Goal: Information Seeking & Learning: Learn about a topic

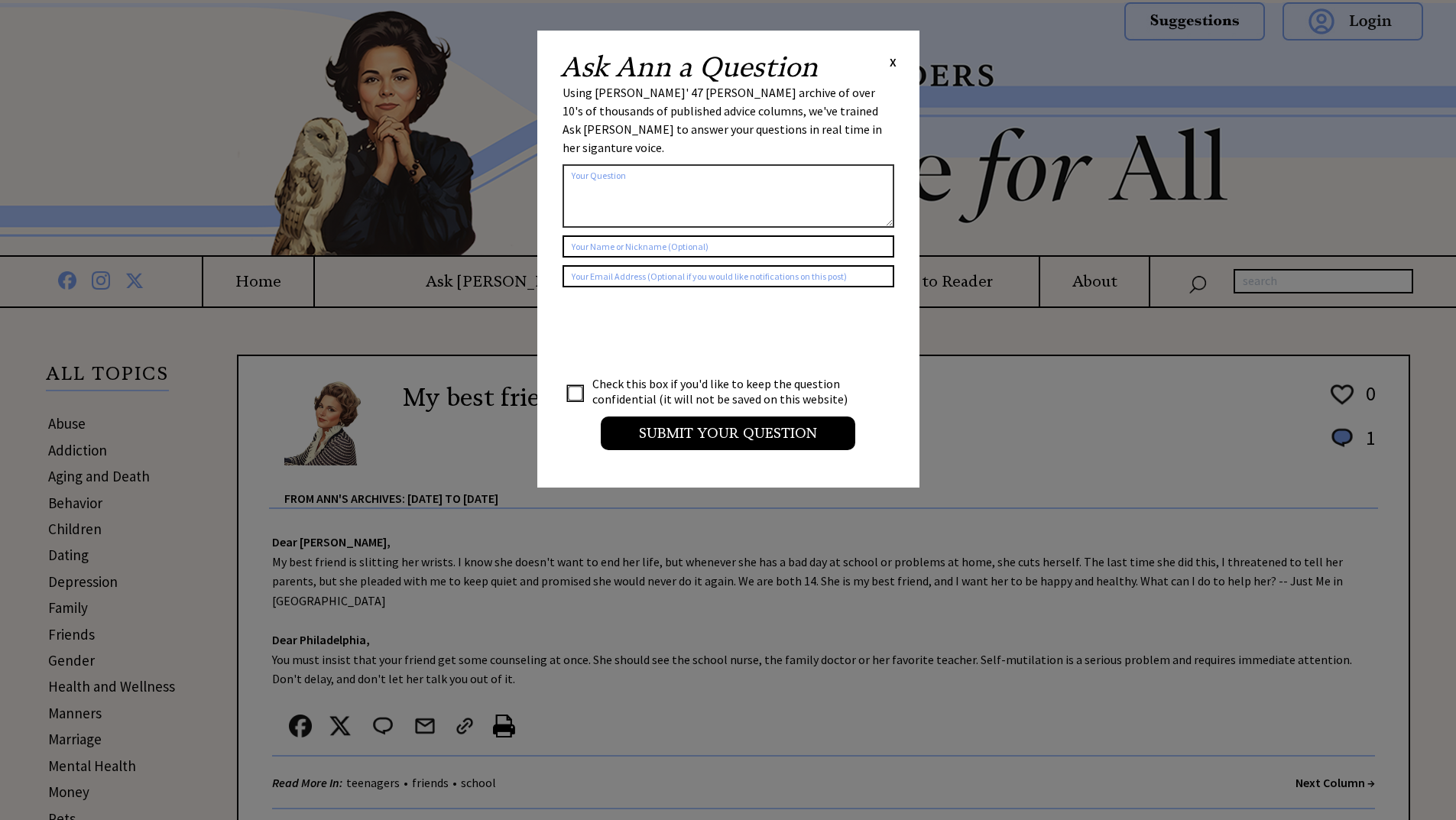
click at [891, 60] on span "X" at bounding box center [893, 62] width 7 height 16
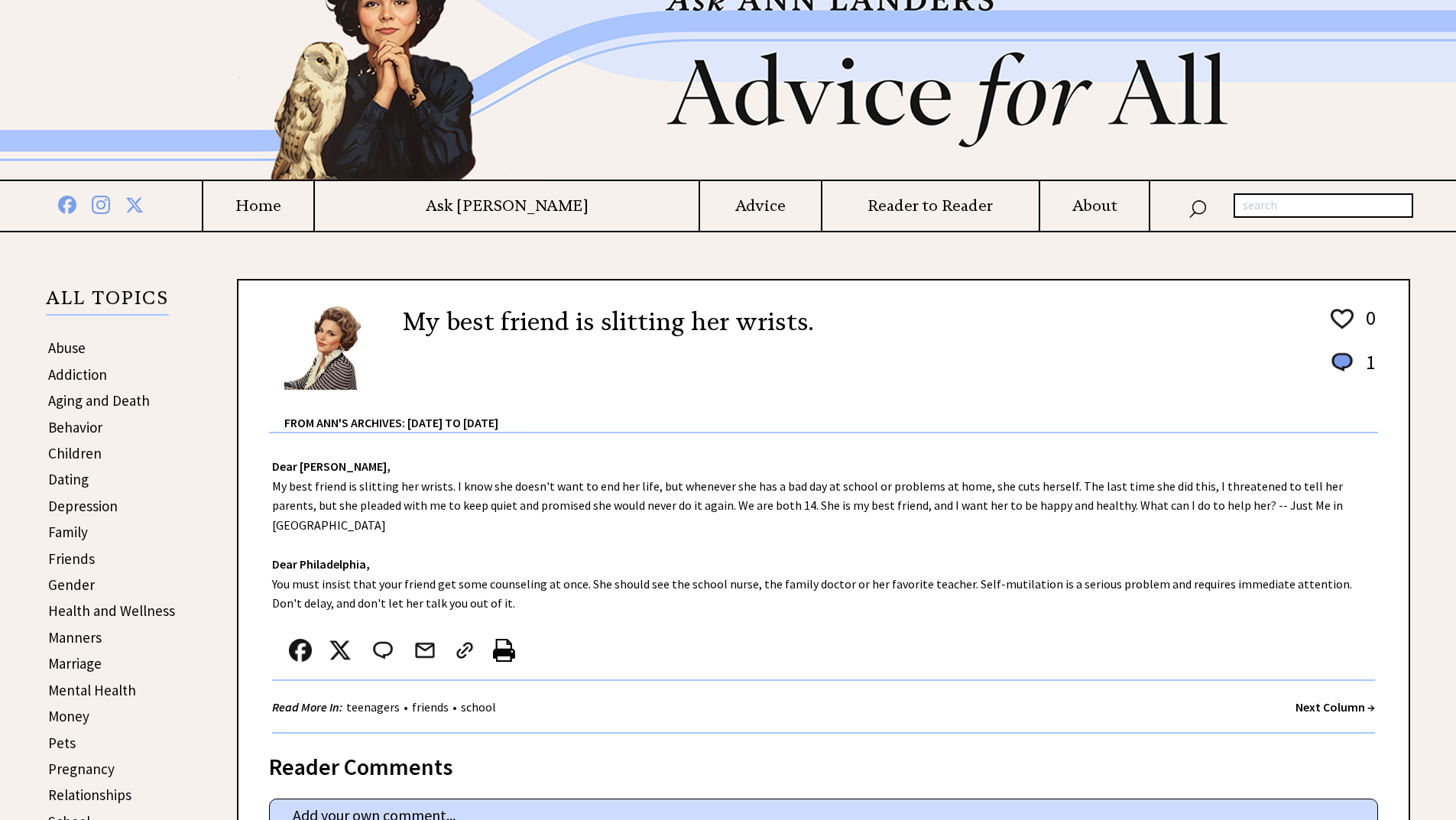
scroll to position [123, 0]
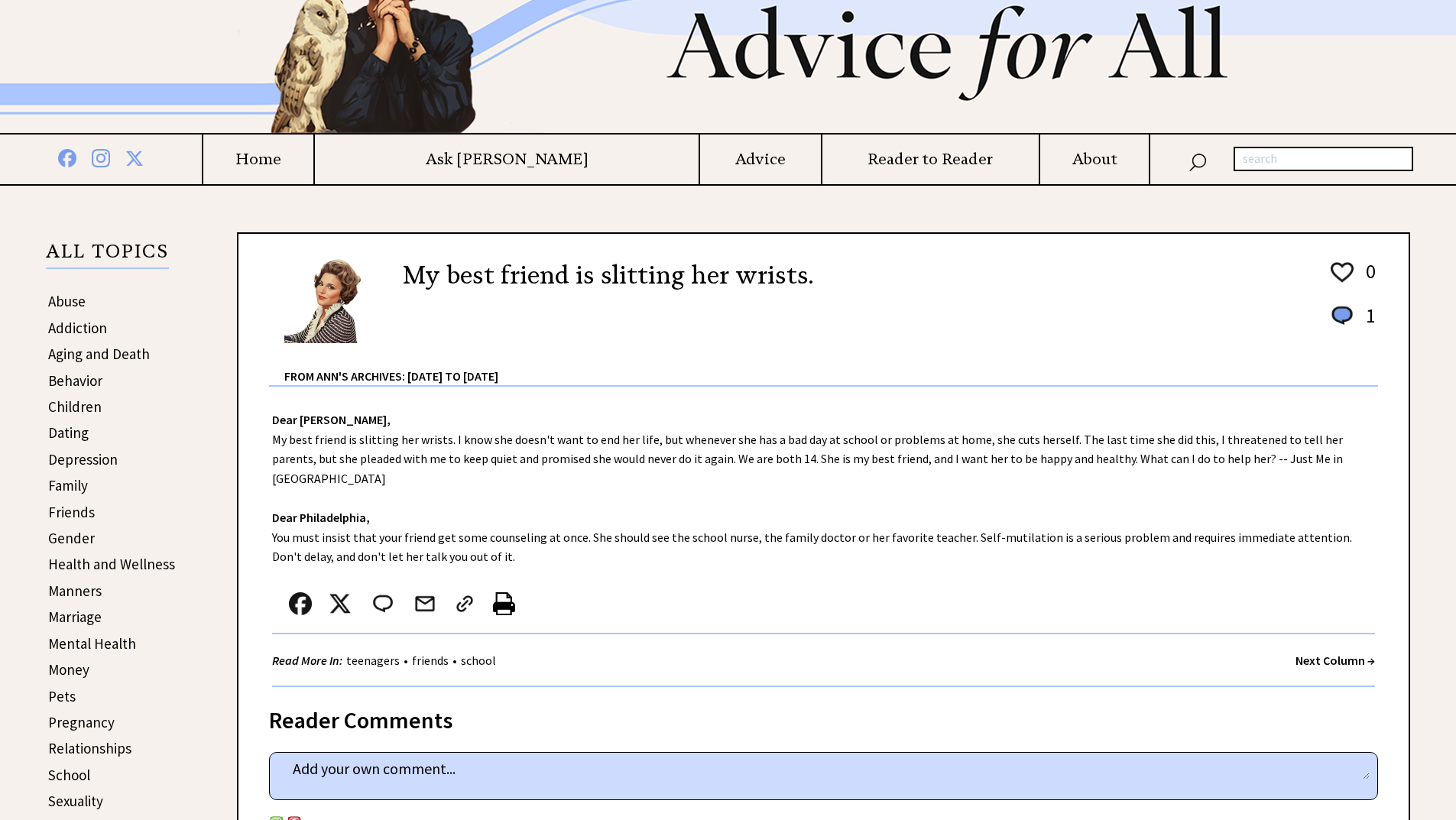
click at [576, 396] on div "Dear Ann Landers, My best friend is slitting her wrists. I know she doesn't wan…" at bounding box center [823, 536] width 1171 height 300
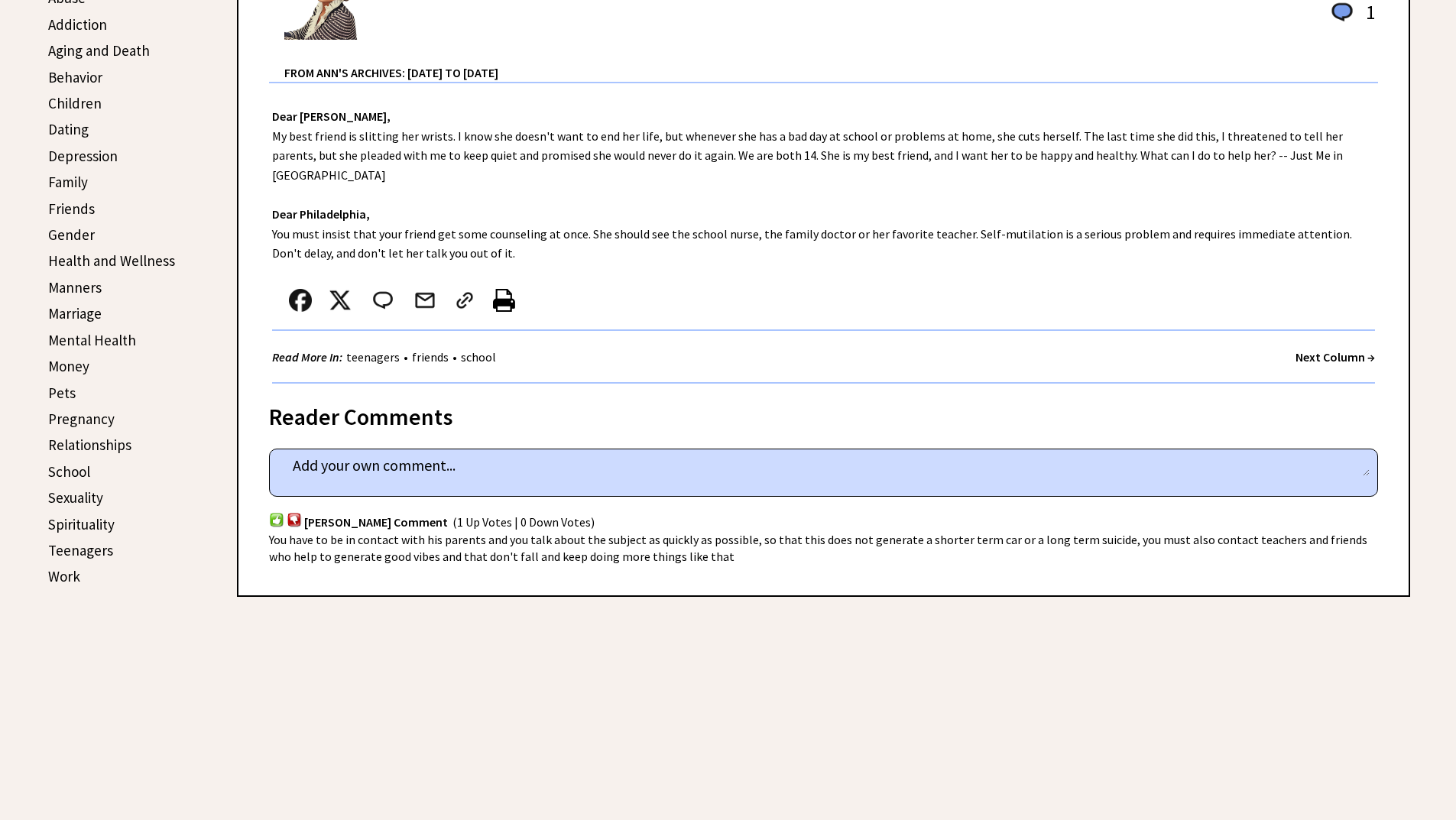
scroll to position [428, 0]
click at [1312, 347] on strong "Next Column →" at bounding box center [1335, 354] width 80 height 16
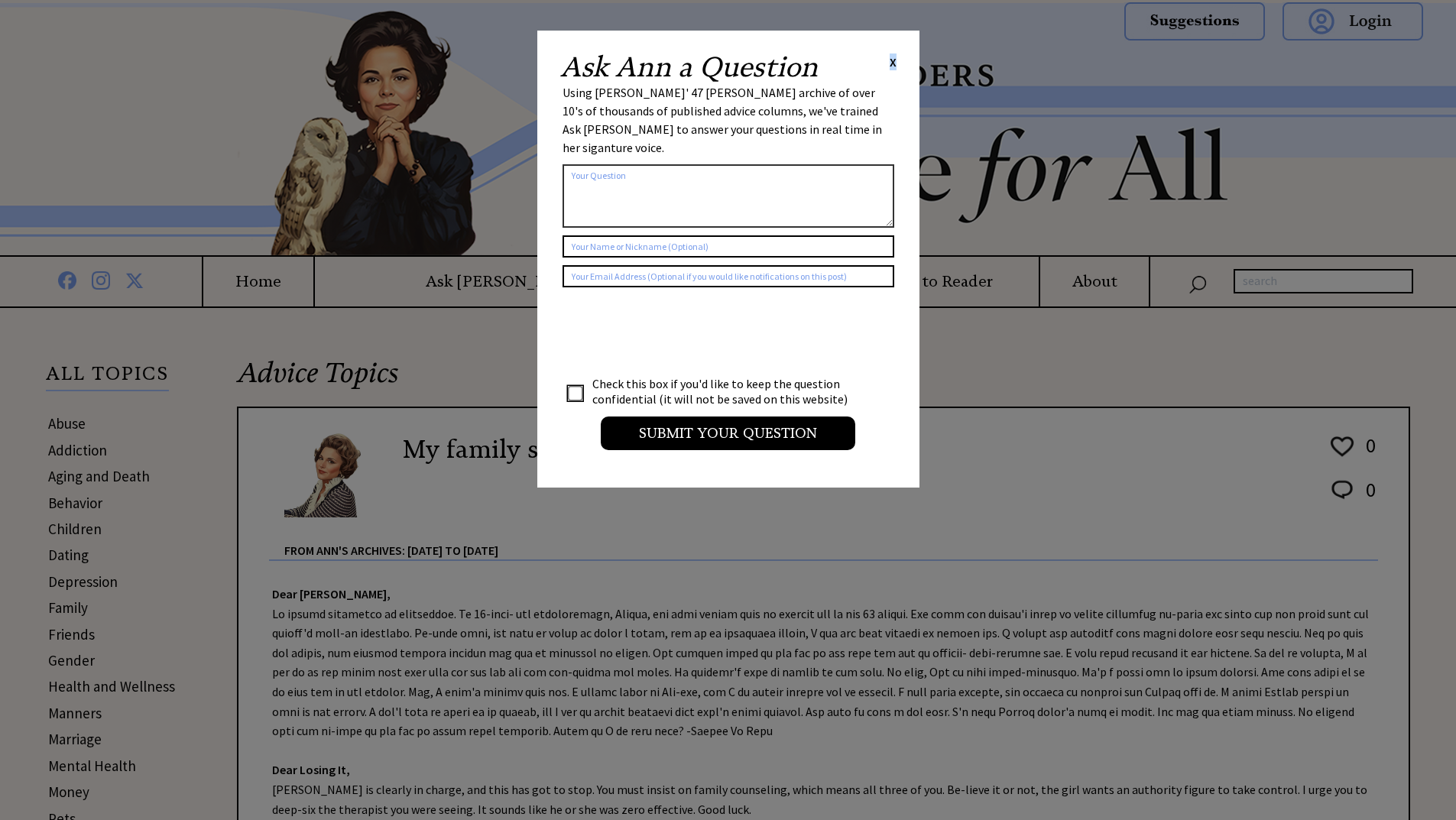
click at [893, 63] on span "X" at bounding box center [893, 62] width 7 height 16
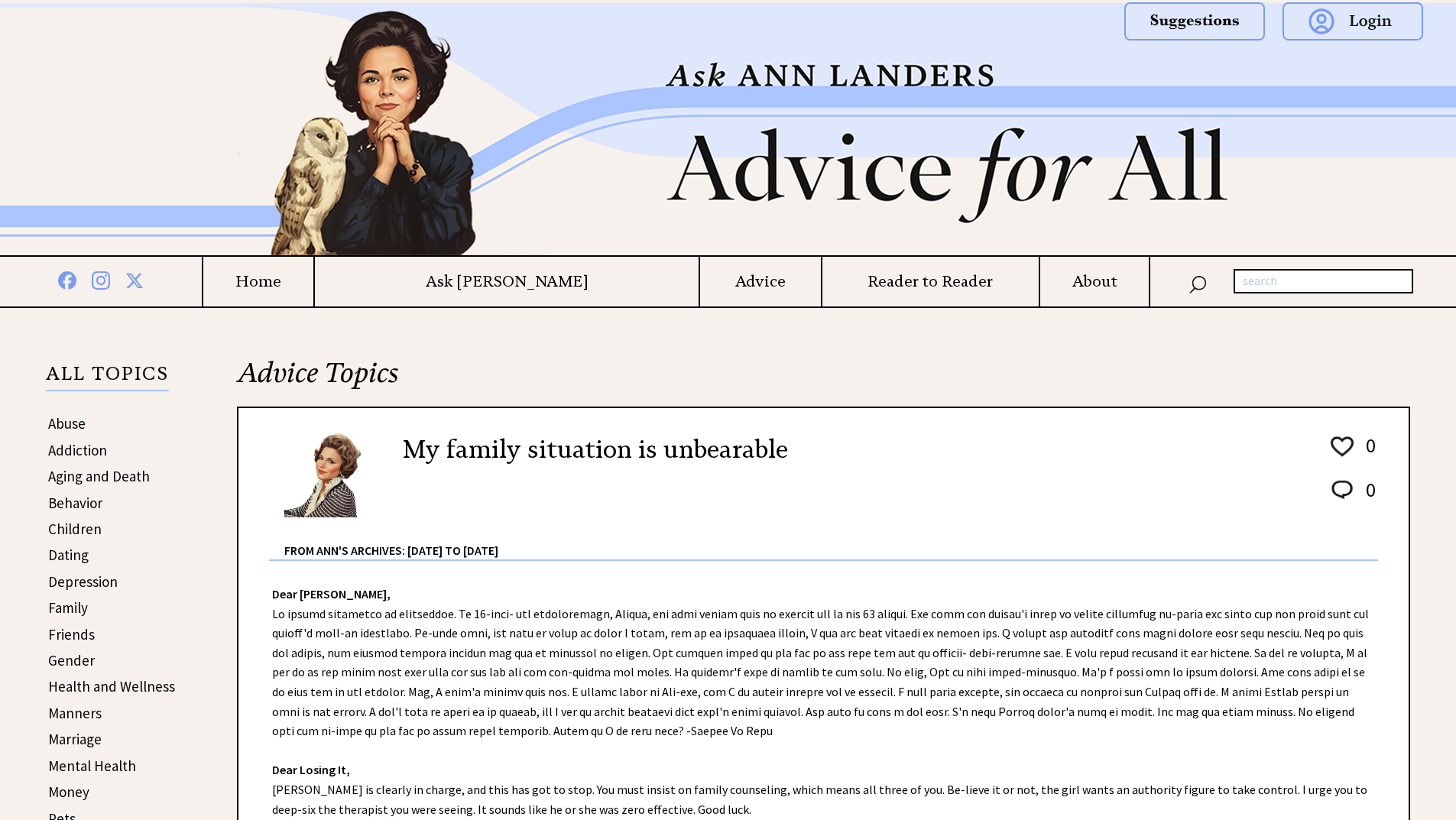
click at [734, 459] on h2 "My family situation is unbearable" at bounding box center [596, 449] width 385 height 37
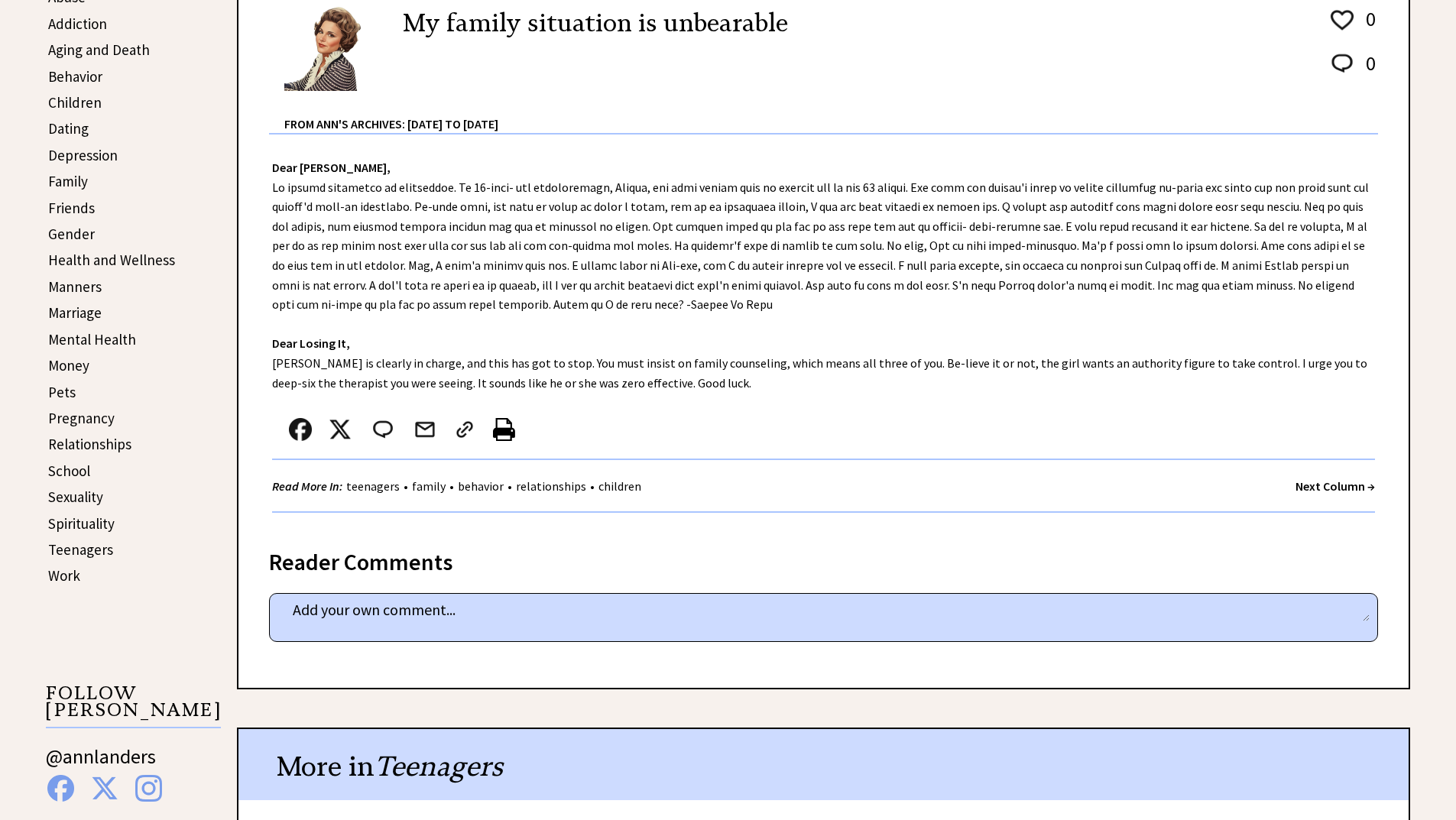
scroll to position [428, 0]
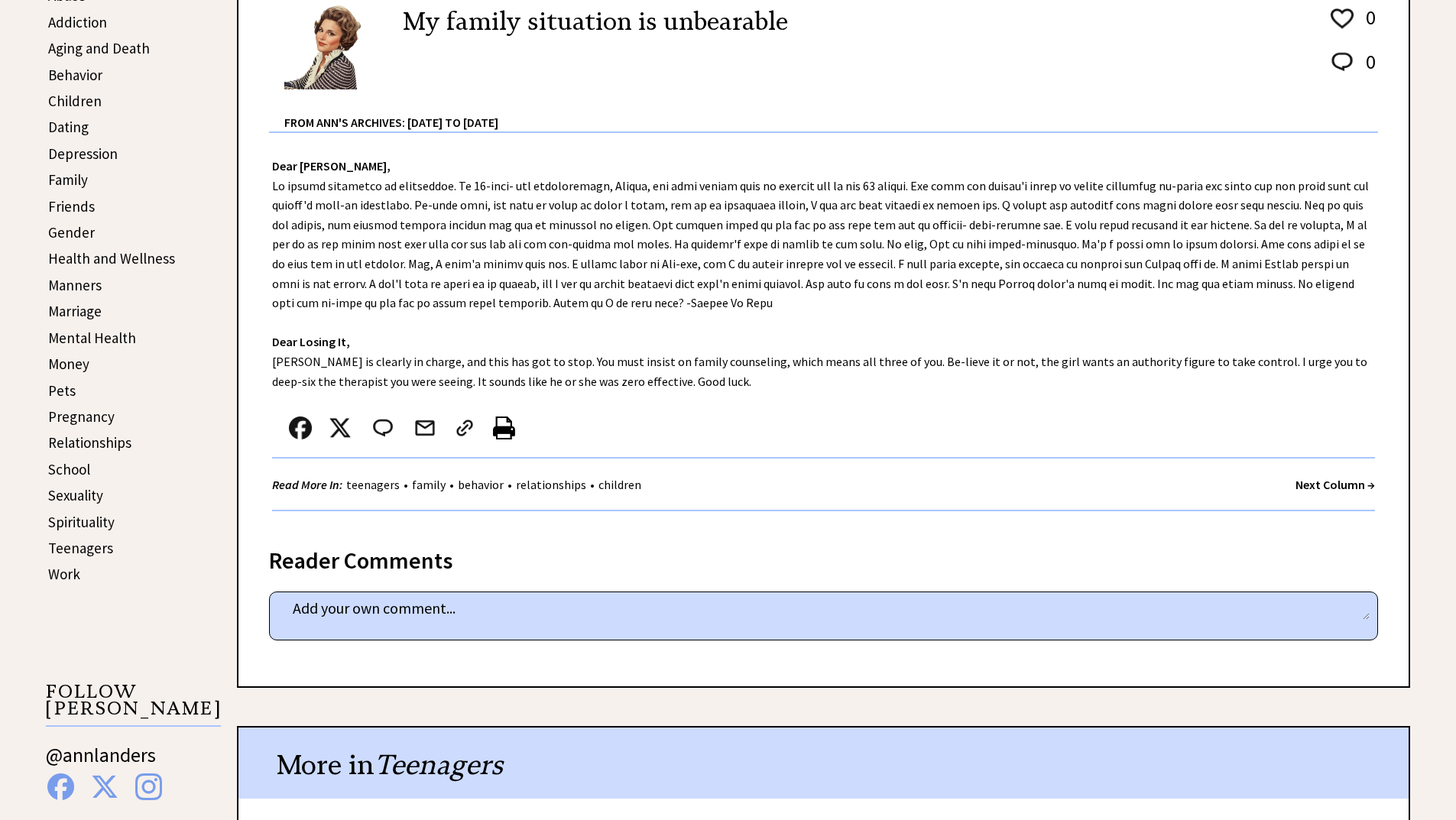
click at [1343, 480] on strong "Next Column →" at bounding box center [1335, 484] width 80 height 16
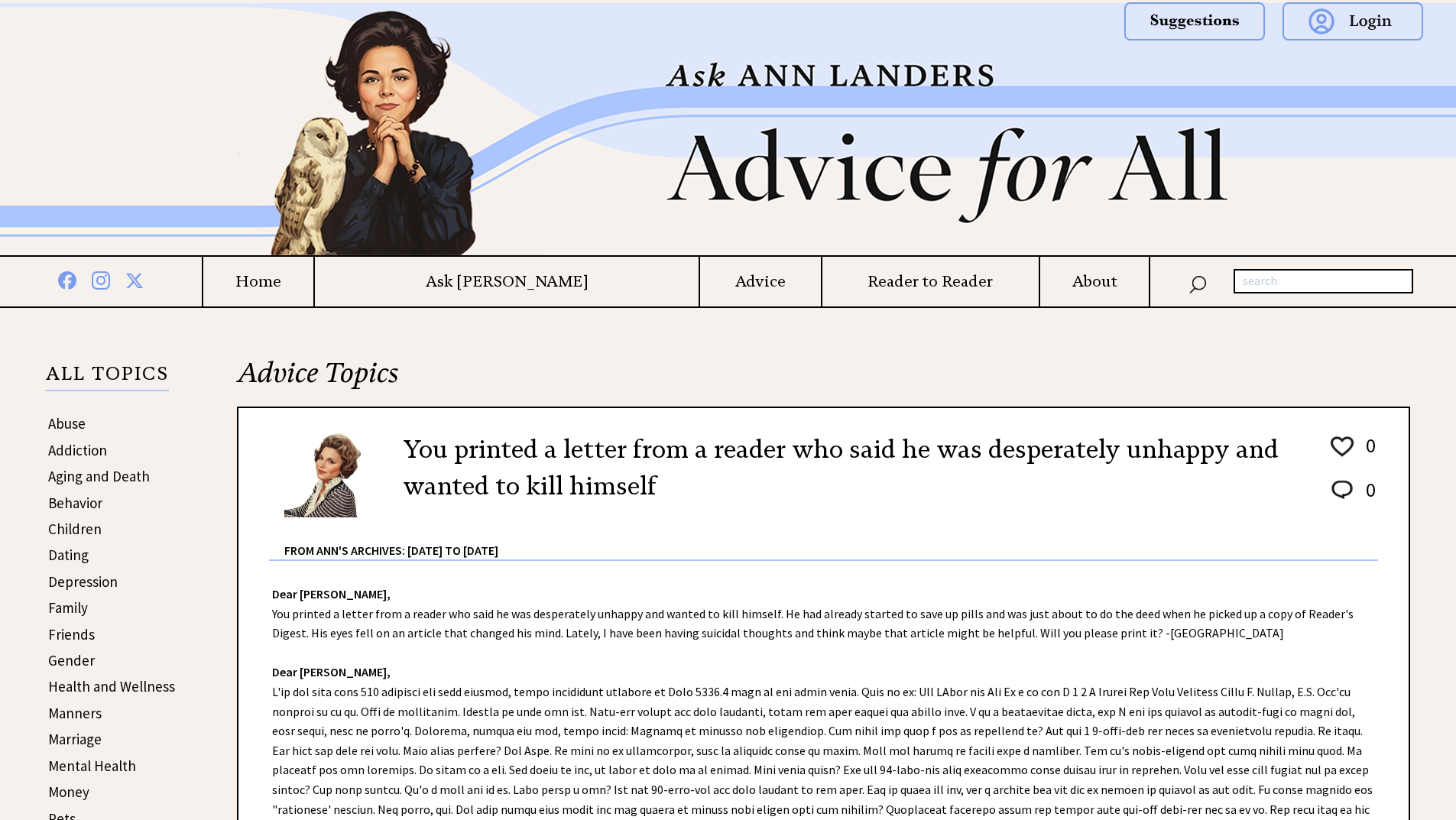
click at [758, 696] on div "Dear Ann Landers, You printed a letter from a reader who said he was desperatel…" at bounding box center [823, 806] width 1171 height 491
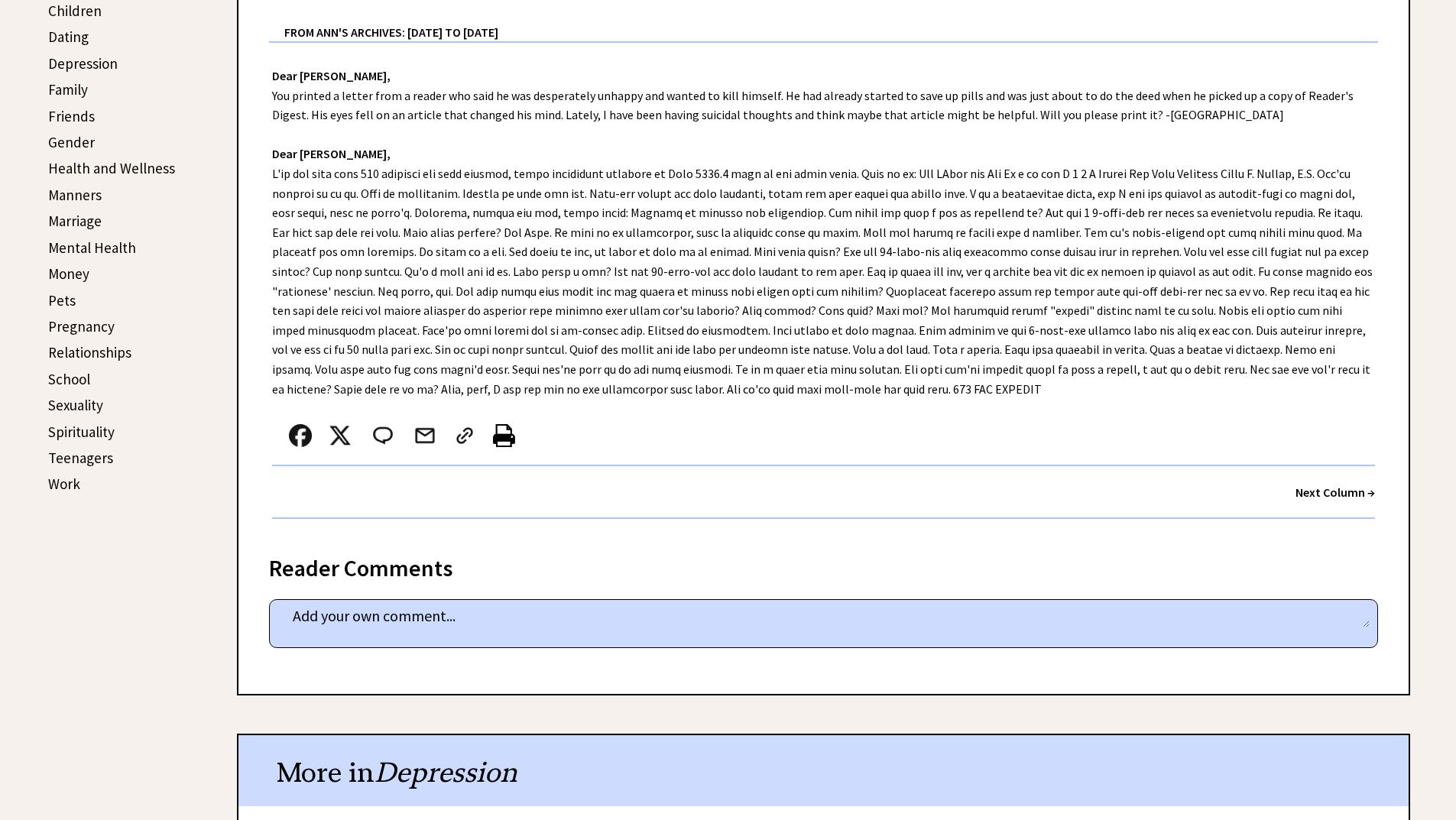
scroll to position [520, 0]
click at [1333, 489] on strong "Next Column →" at bounding box center [1335, 490] width 80 height 16
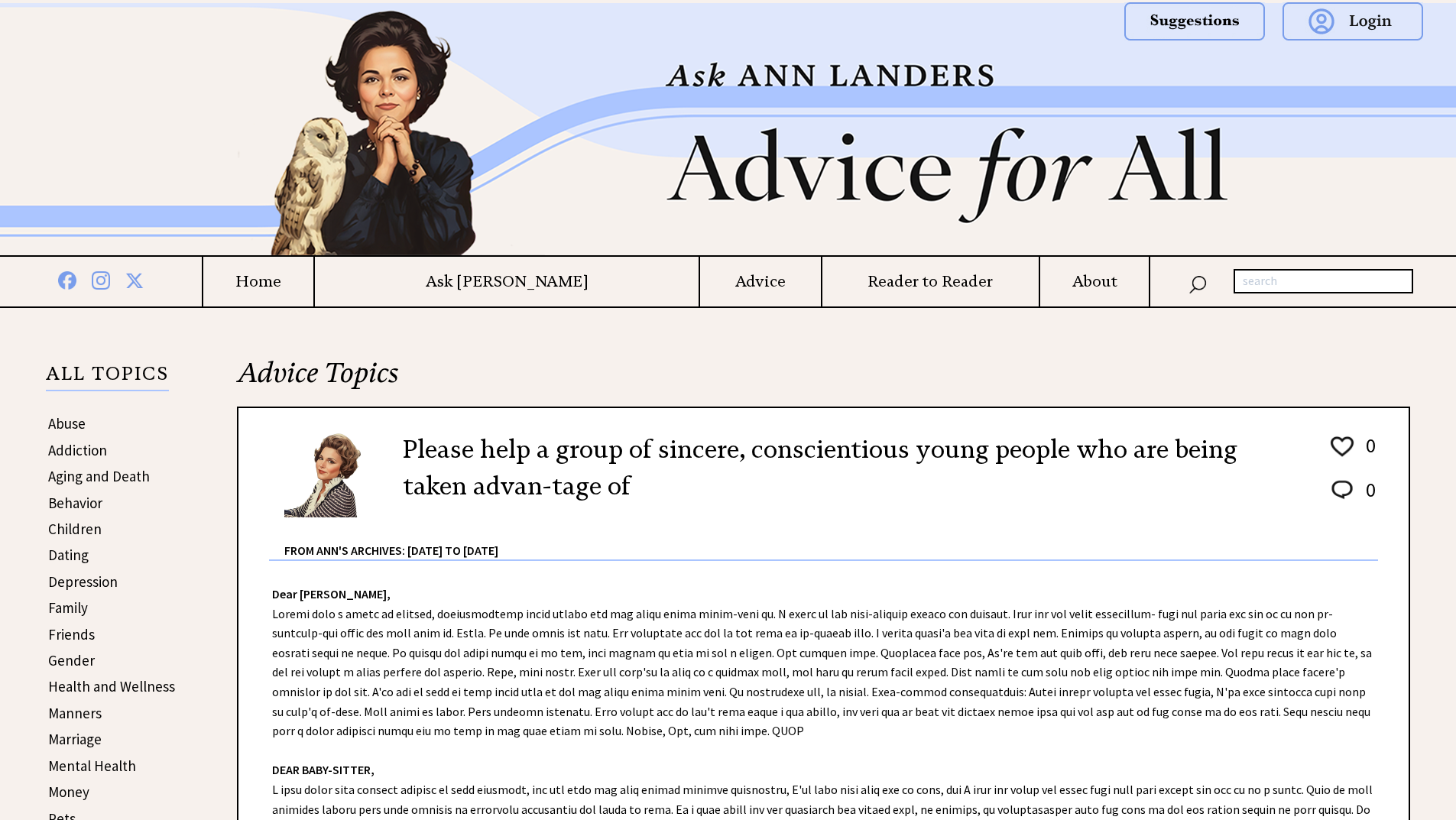
click at [545, 730] on div "Dear Ann Landers, DEAR BABY-SITTER, Read More In: children • money • work • tee…" at bounding box center [823, 806] width 1171 height 491
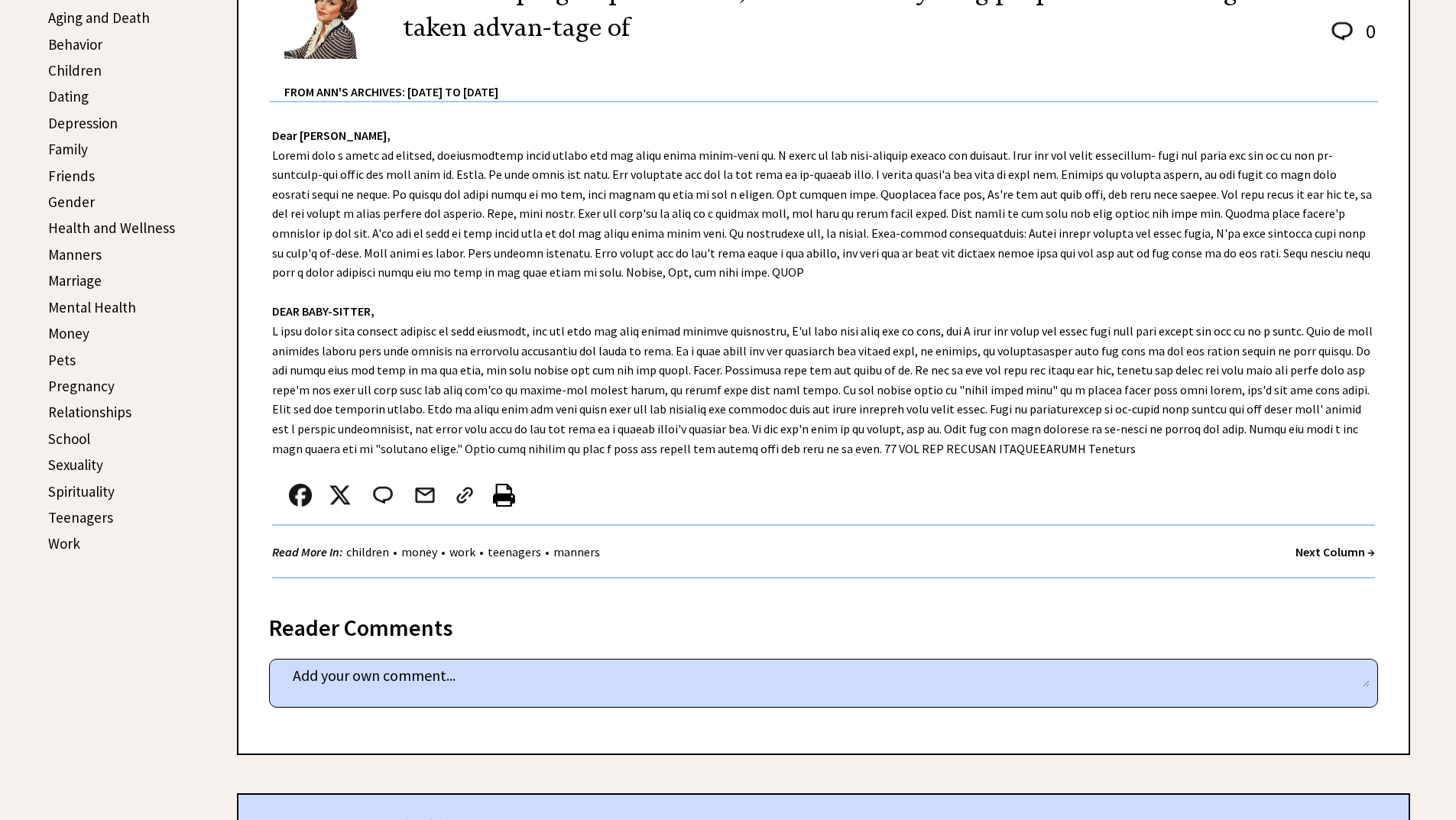
scroll to position [489, 0]
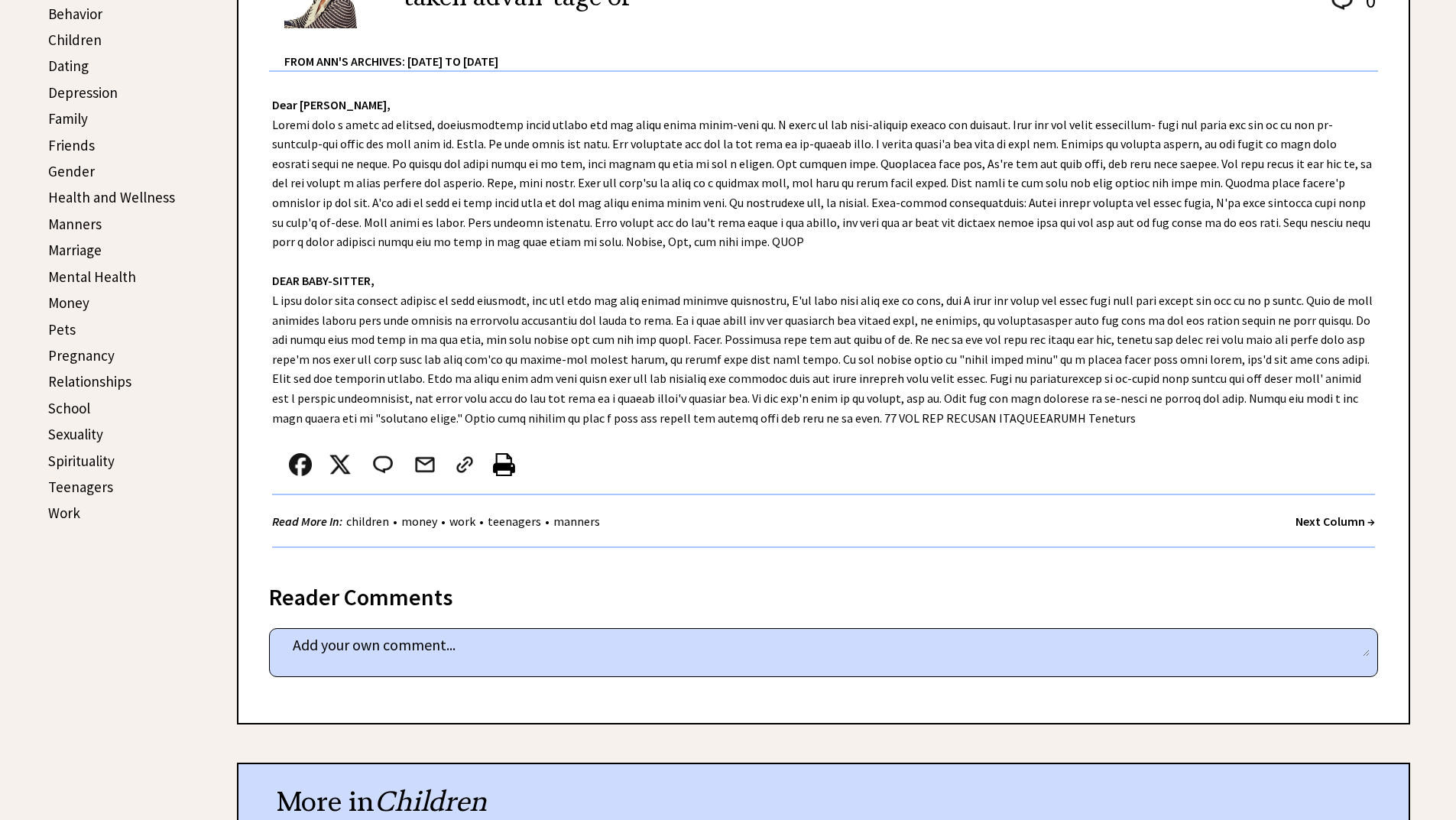
click at [1344, 517] on strong "Next Column →" at bounding box center [1335, 521] width 80 height 16
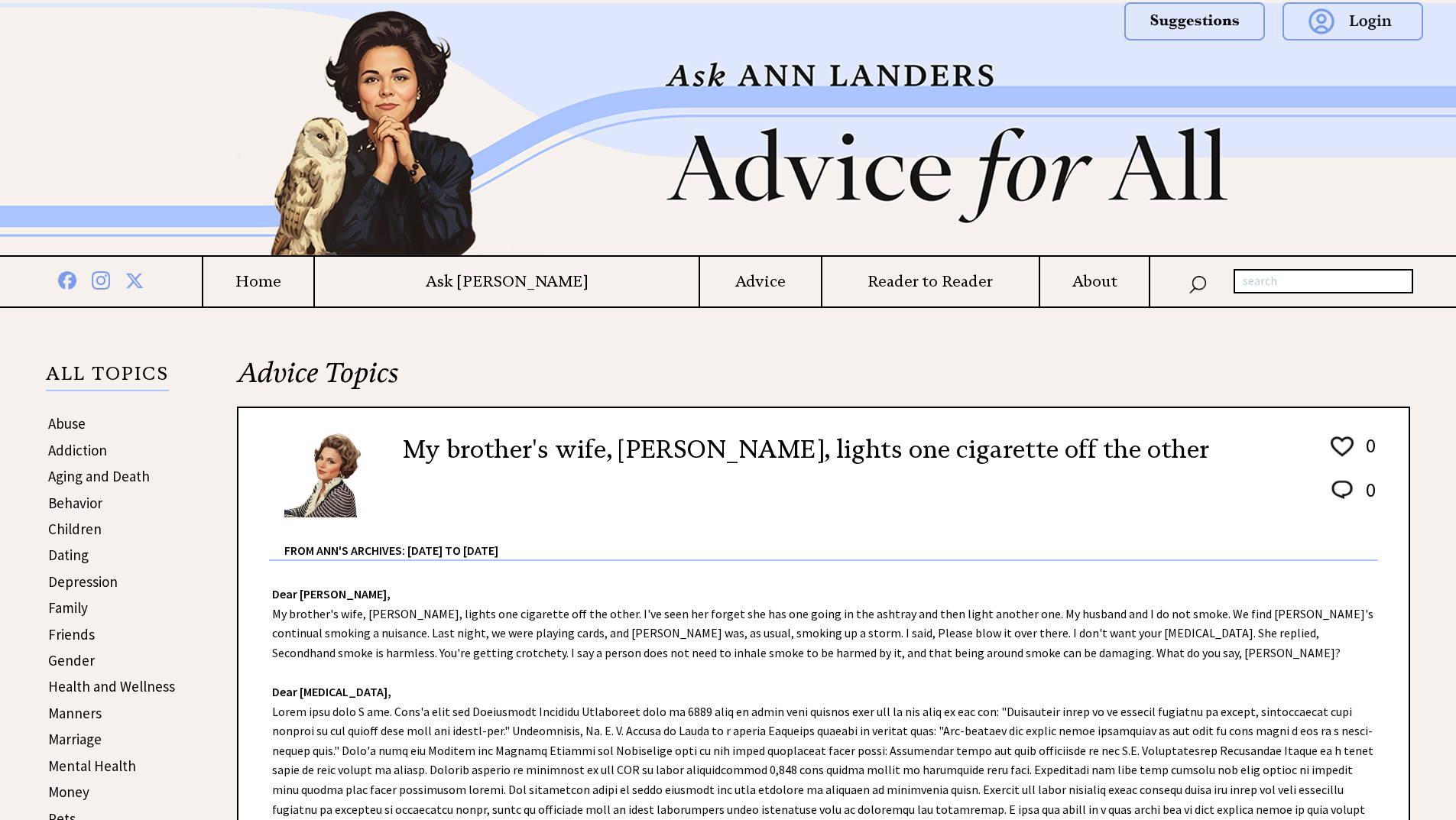
click at [674, 611] on div "Dear Ann Landers, My brother's wife, Olga, lights one cigarette off the other. …" at bounding box center [823, 817] width 1171 height 512
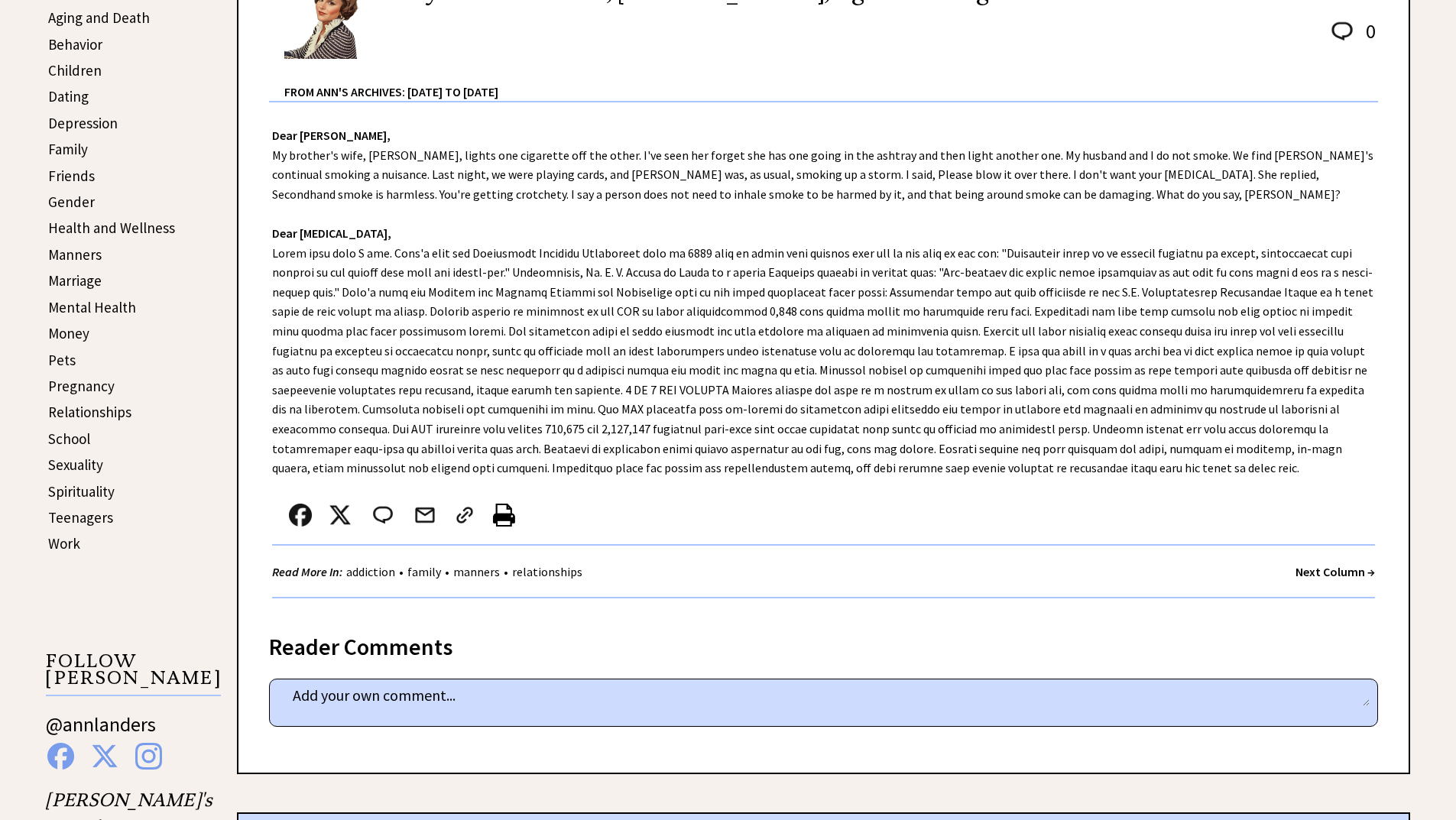
scroll to position [489, 0]
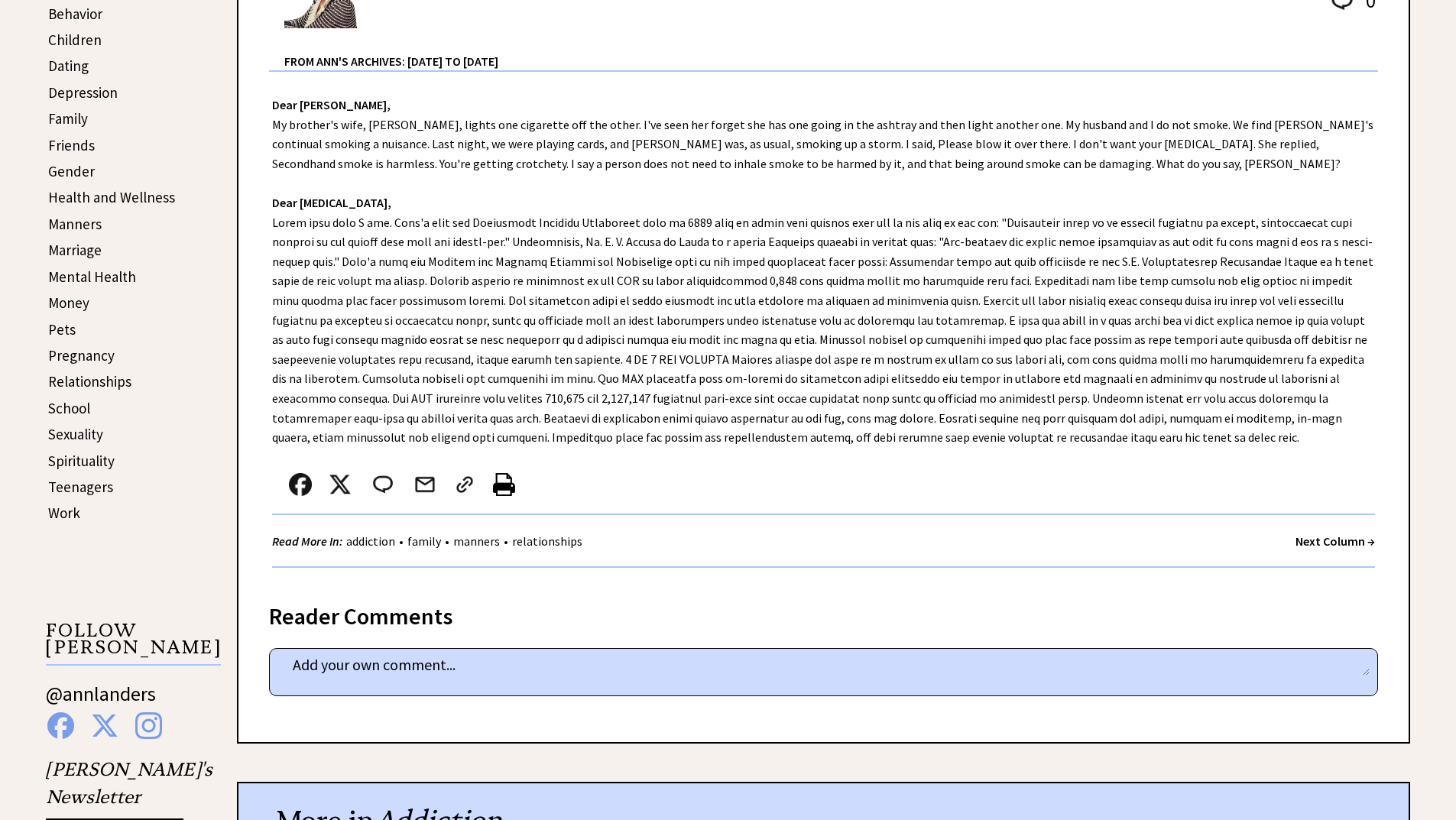
click at [1327, 540] on strong "Next Column →" at bounding box center [1335, 541] width 80 height 16
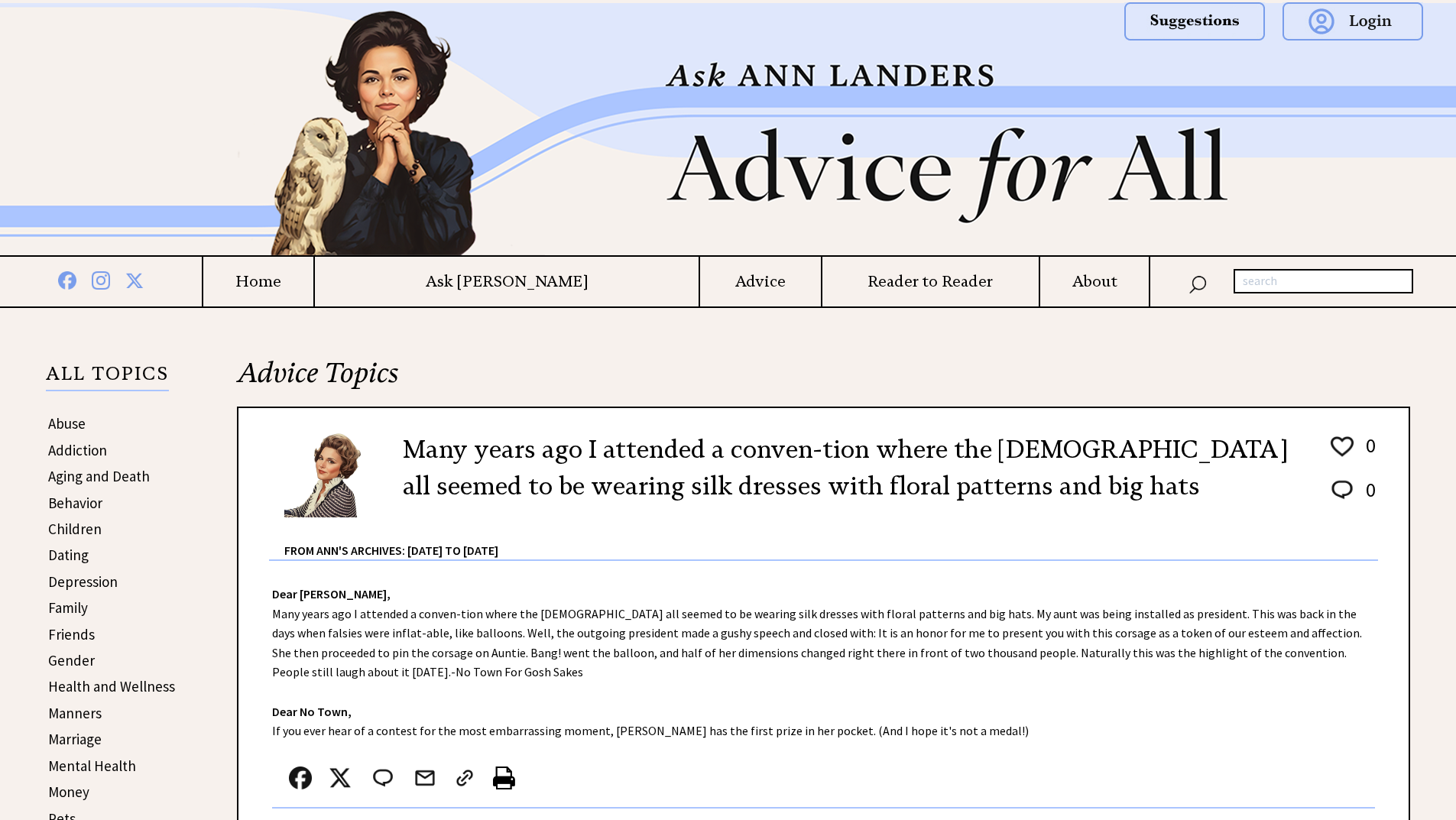
click at [568, 680] on div "Dear [PERSON_NAME], Many years ago I attended a conven-tion where the [DEMOGRAP…" at bounding box center [823, 719] width 1171 height 316
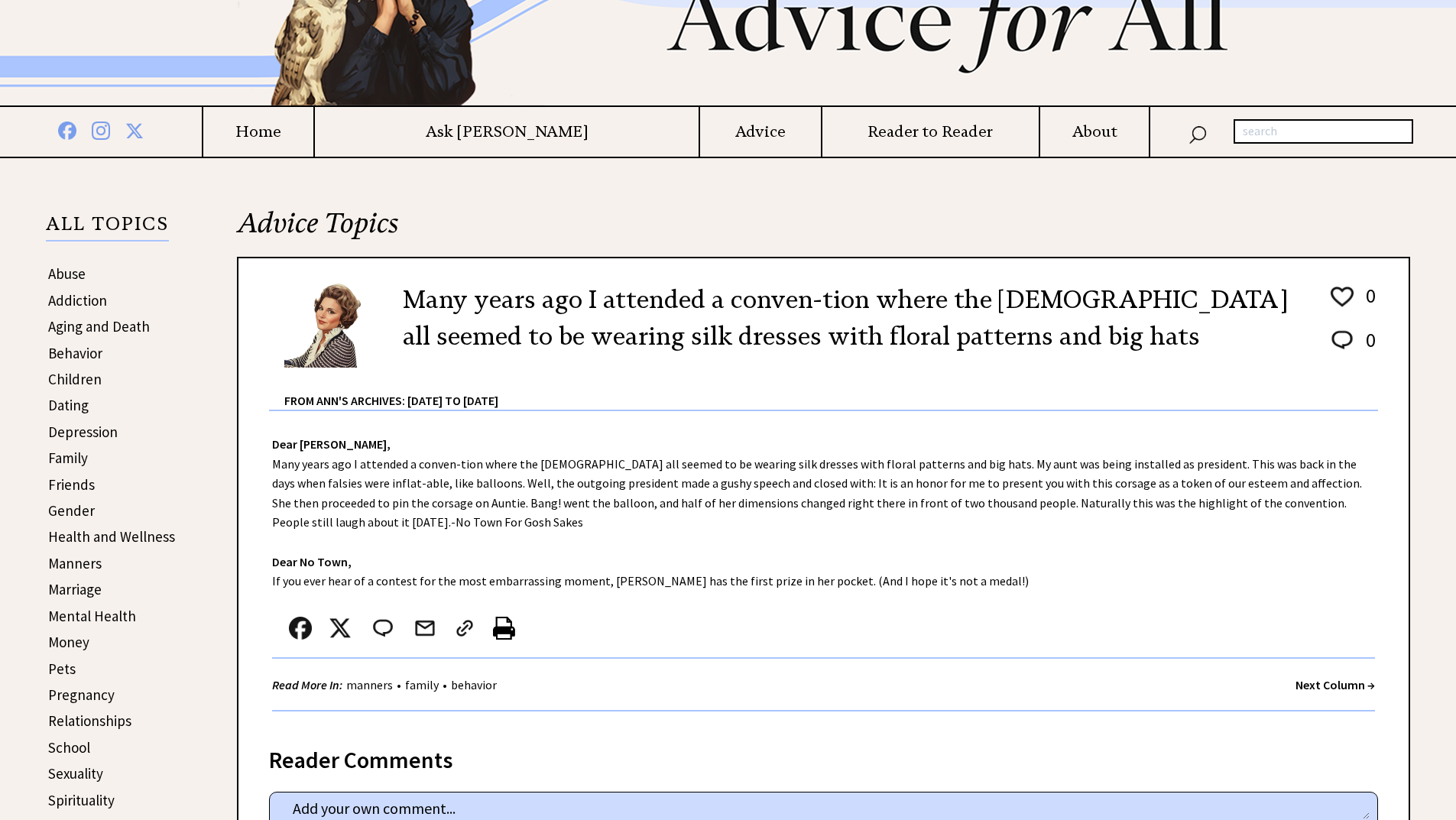
scroll to position [214, 0]
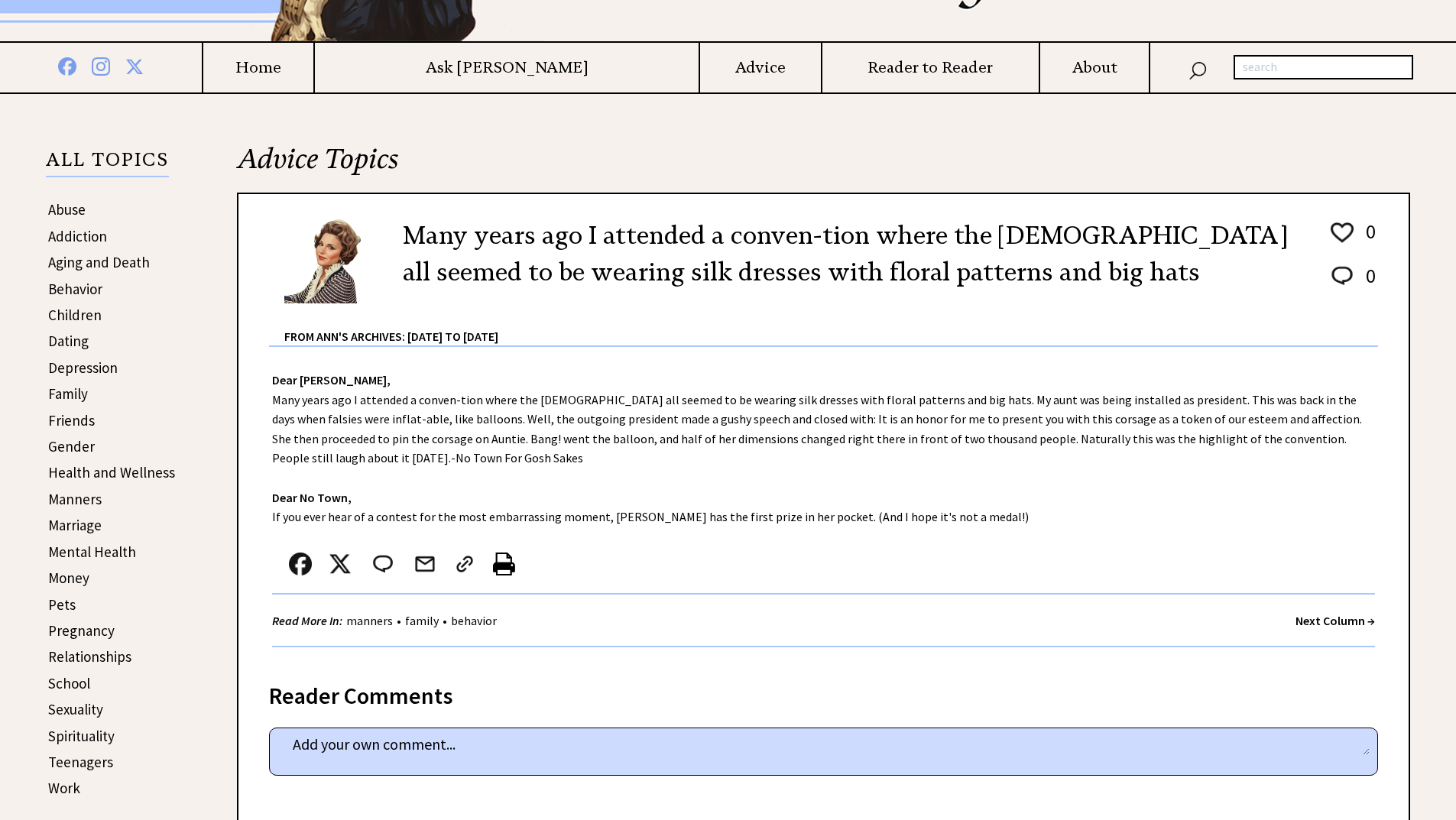
click at [1351, 621] on strong "Next Column →" at bounding box center [1335, 620] width 80 height 16
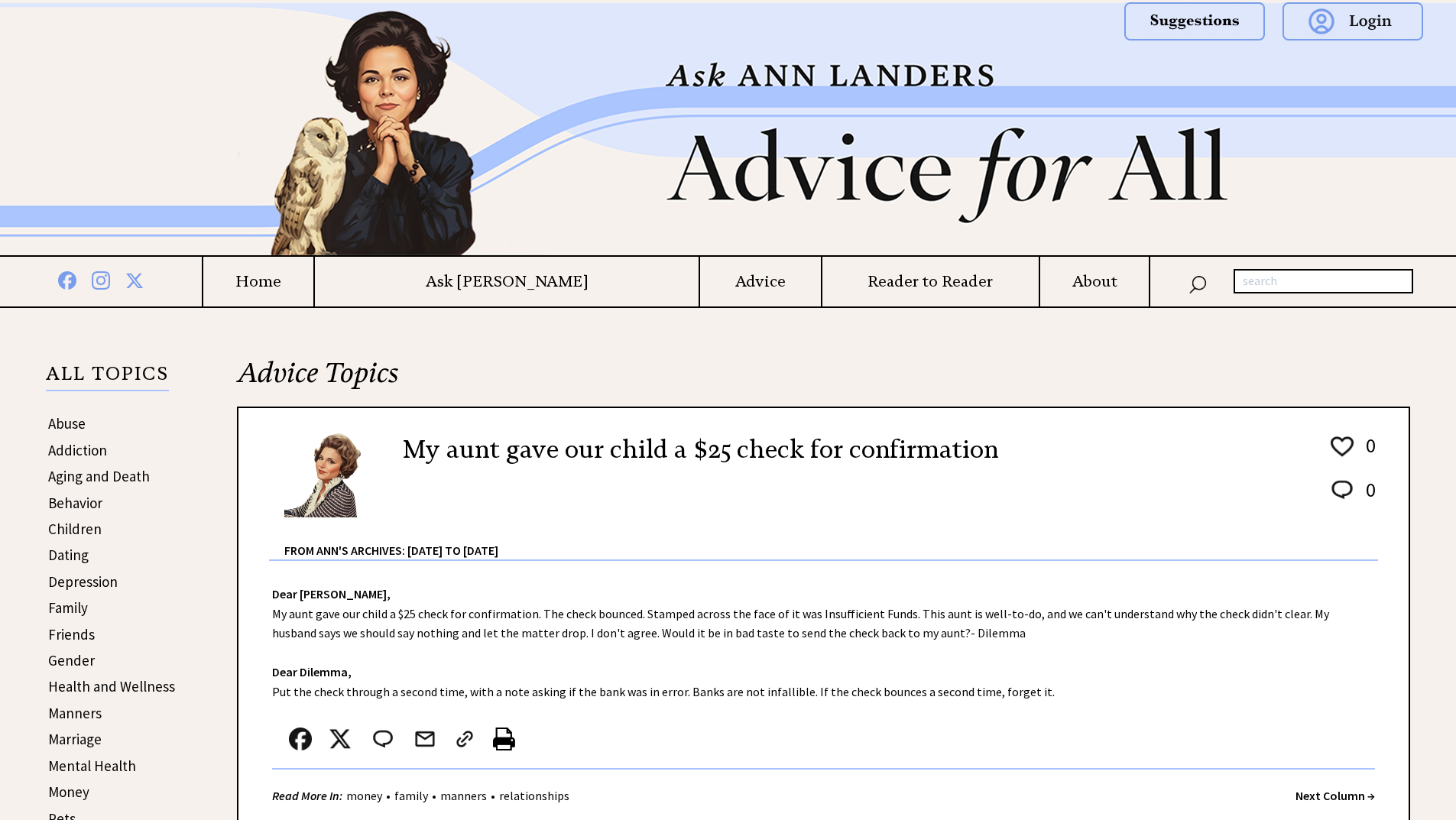
click at [662, 553] on div "From Ann's Archives: [DATE] to [DATE]" at bounding box center [832, 539] width 1094 height 40
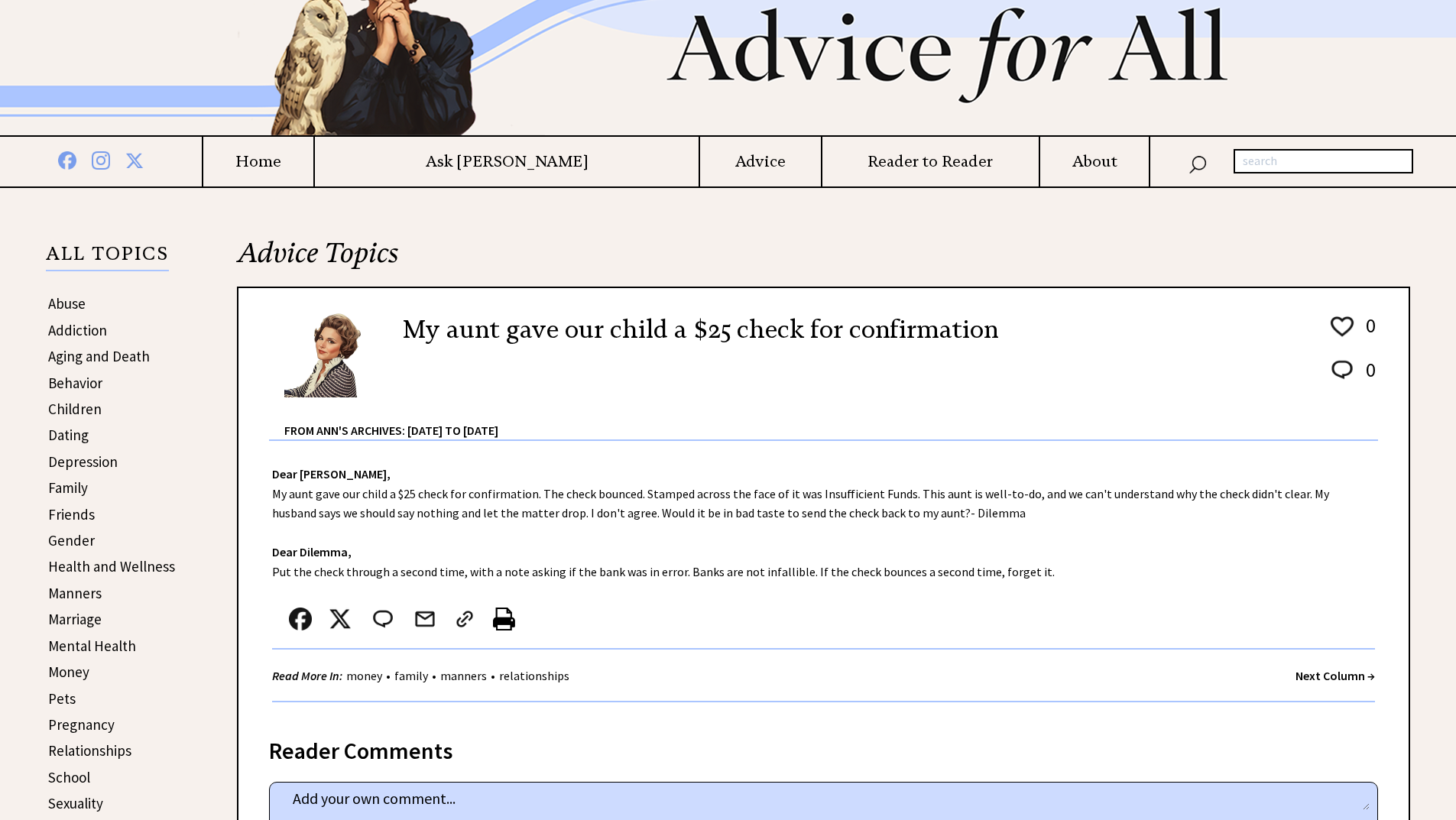
scroll to position [123, 0]
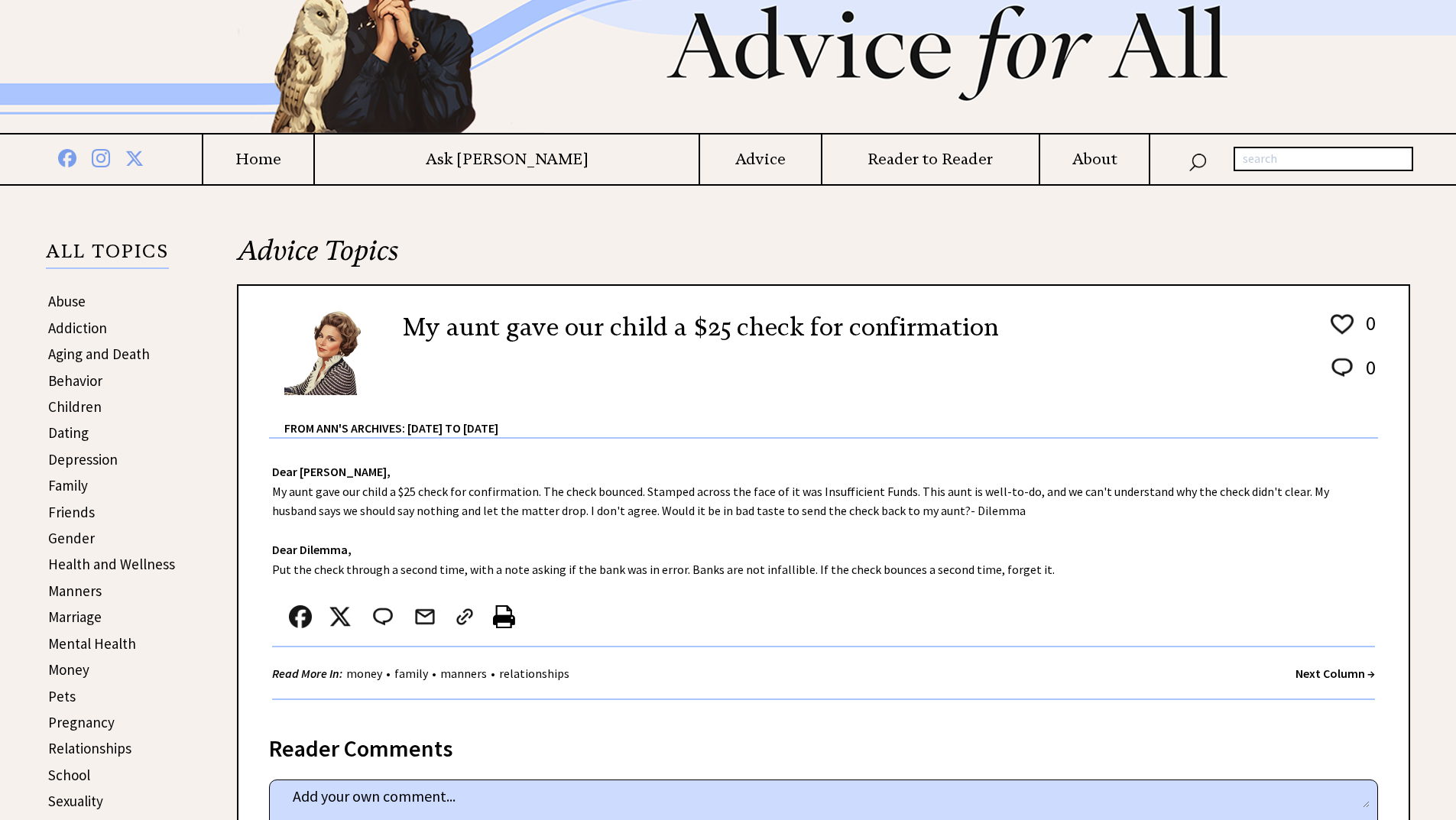
click at [1327, 675] on strong "Next Column →" at bounding box center [1335, 673] width 80 height 16
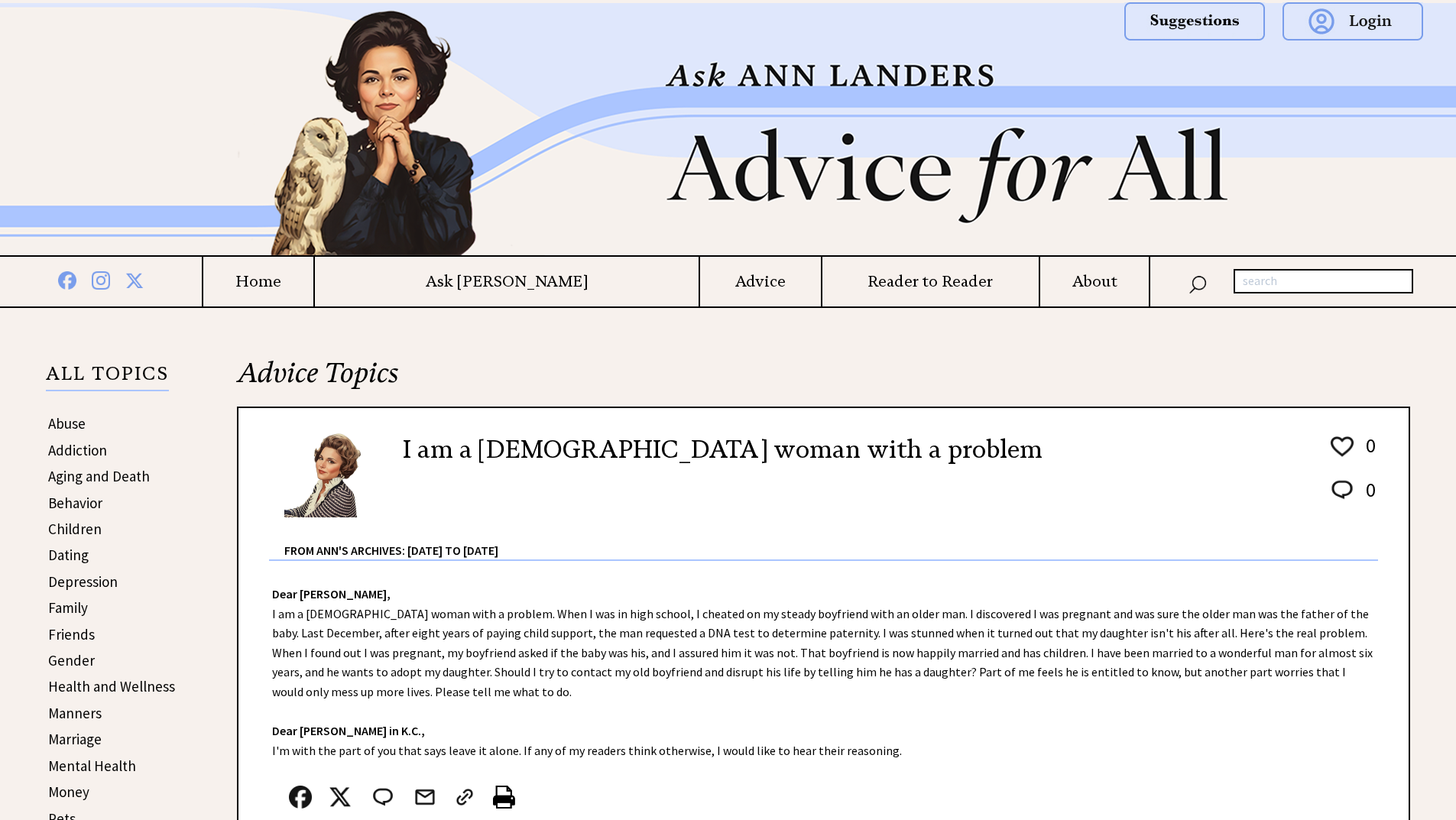
click at [642, 700] on div "Dear Ann Landers, I am a 26-year-old woman with a problem. When I was in high s…" at bounding box center [823, 728] width 1171 height 335
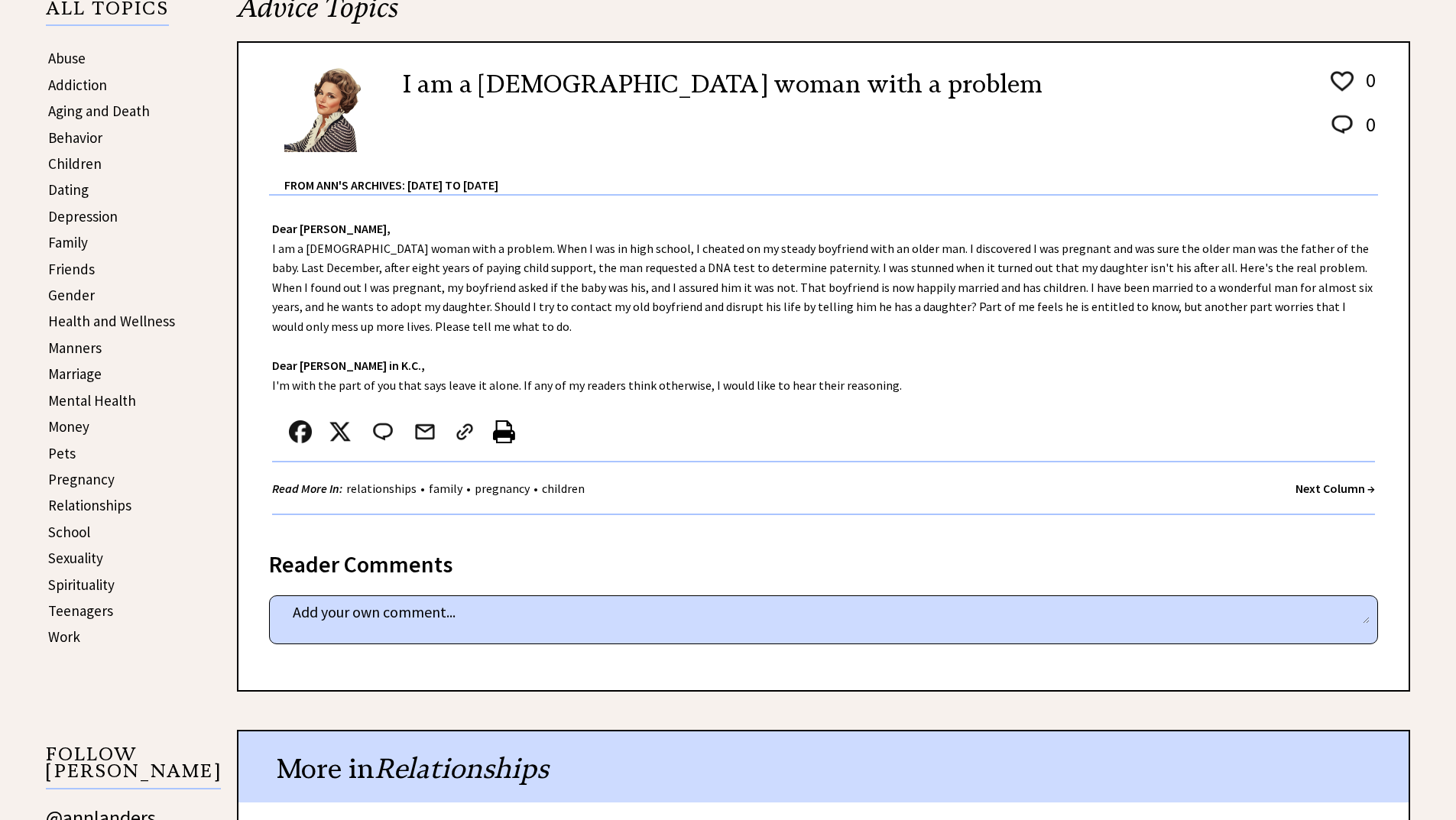
scroll to position [367, 0]
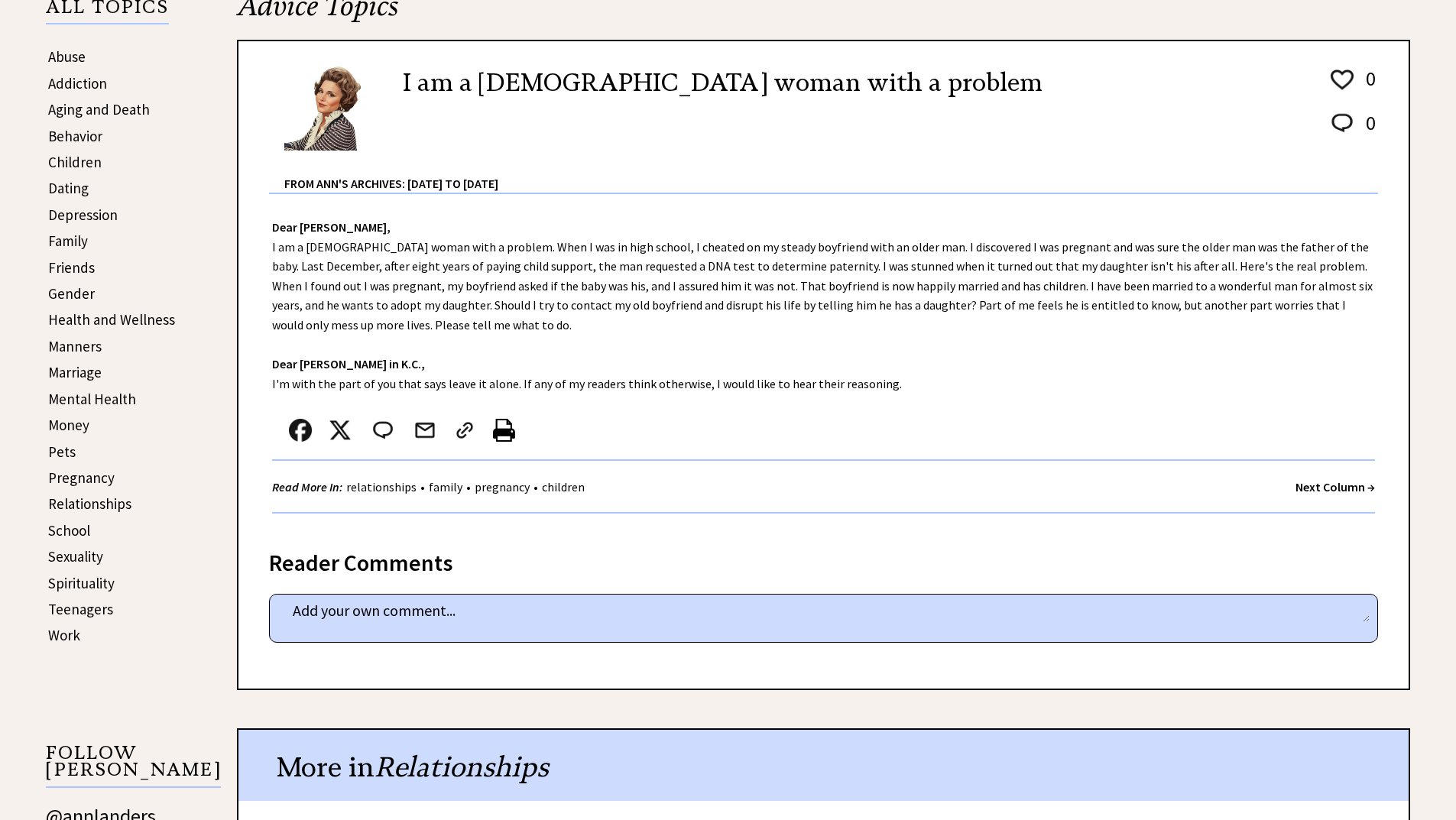
click at [1315, 484] on strong "Next Column →" at bounding box center [1335, 487] width 80 height 16
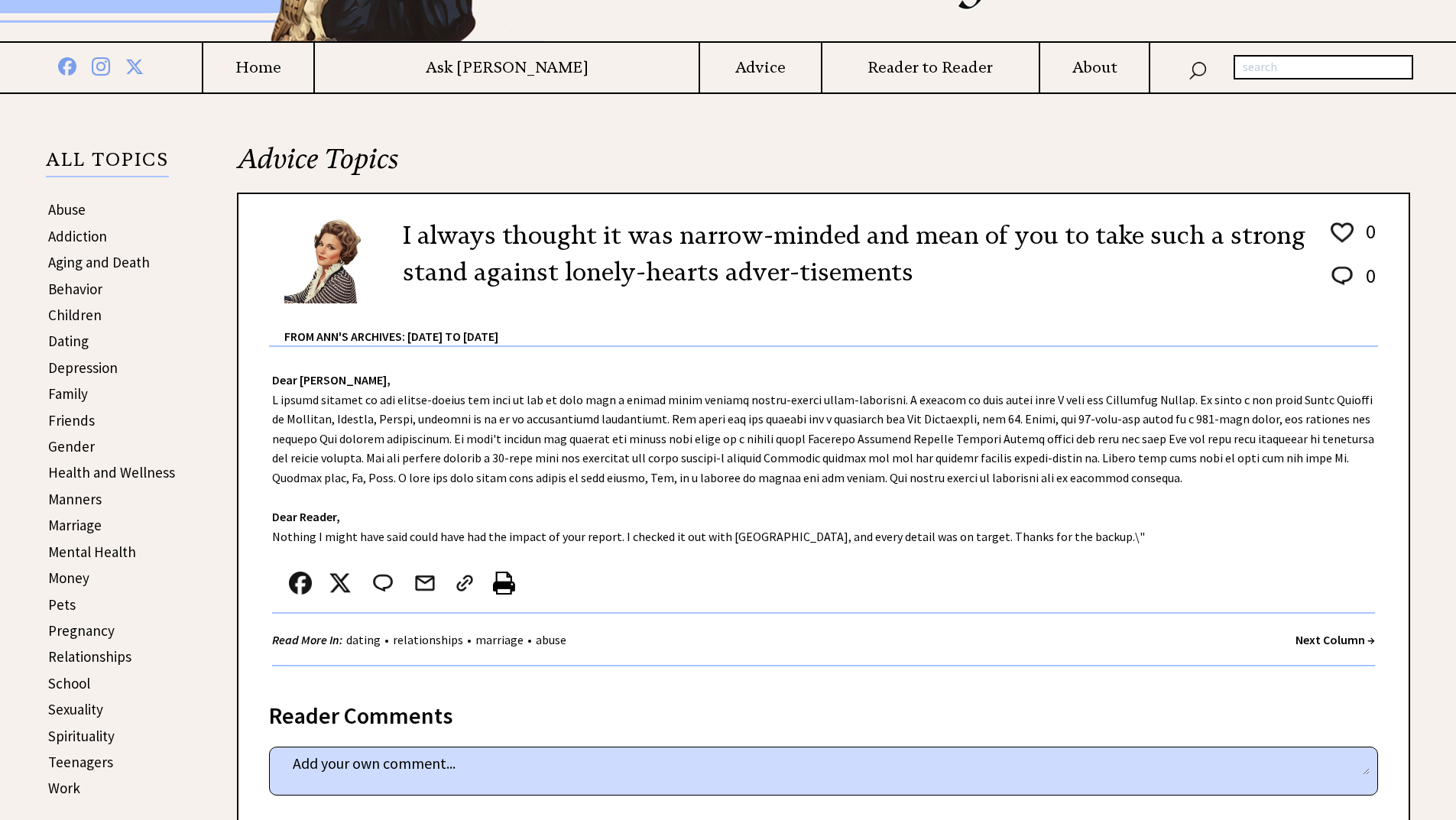
scroll to position [244, 0]
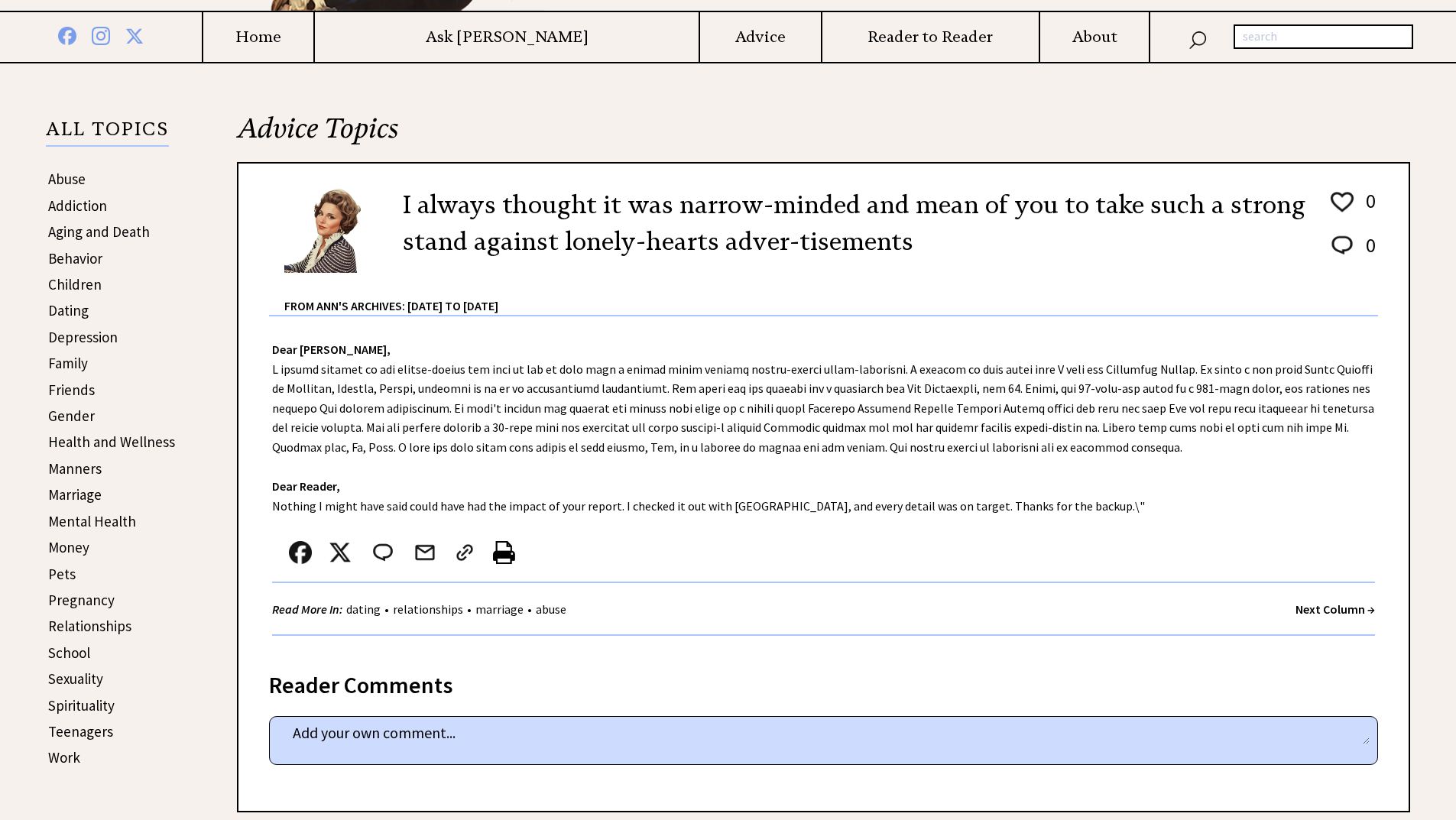
click at [1321, 612] on strong "Next Column →" at bounding box center [1335, 609] width 80 height 16
